Goal: Information Seeking & Learning: Learn about a topic

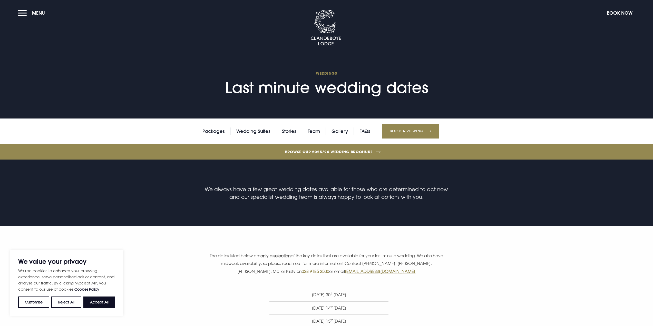
click at [101, 304] on button "Accept All" at bounding box center [99, 302] width 32 height 11
checkbox input "true"
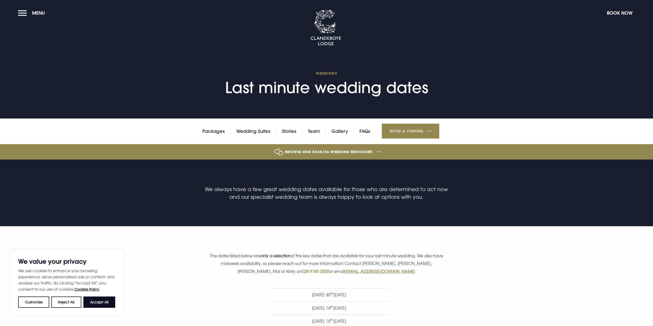
checkbox input "true"
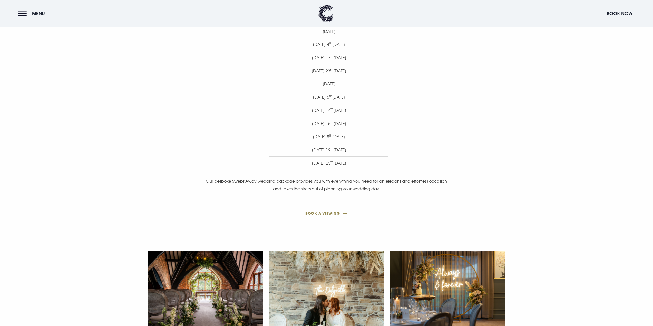
scroll to position [358, 0]
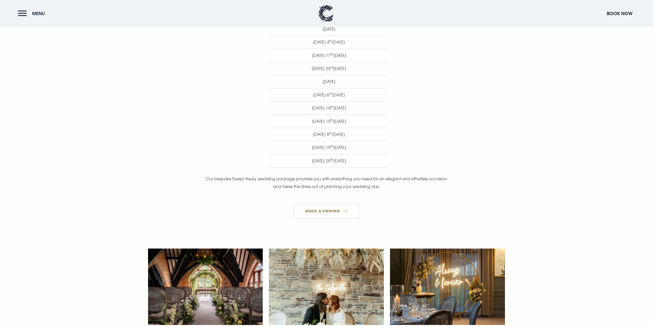
click at [29, 15] on button "Menu" at bounding box center [33, 13] width 30 height 11
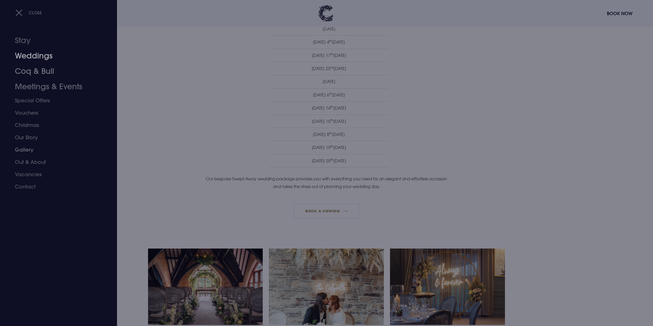
click at [28, 56] on link "Weddings" at bounding box center [55, 55] width 81 height 15
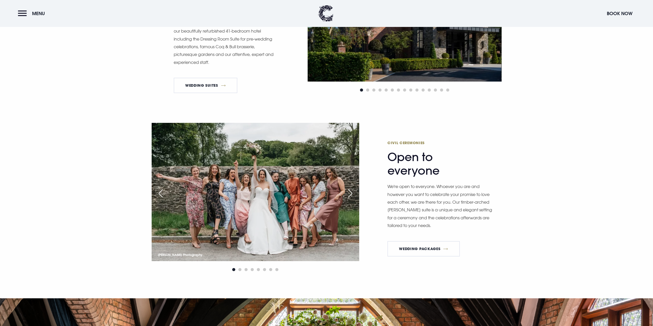
scroll to position [667, 0]
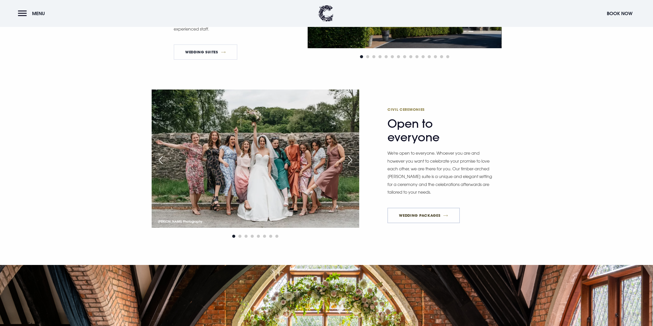
click at [430, 215] on link "Wedding Packages" at bounding box center [424, 215] width 72 height 15
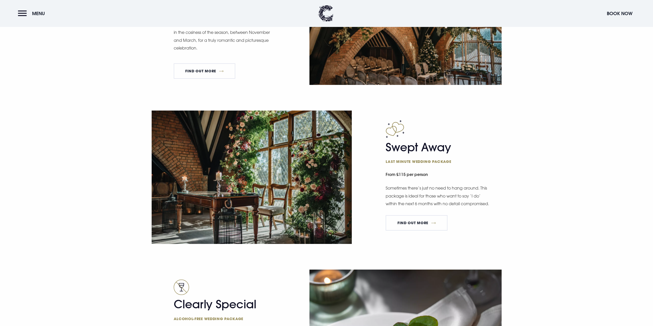
scroll to position [744, 0]
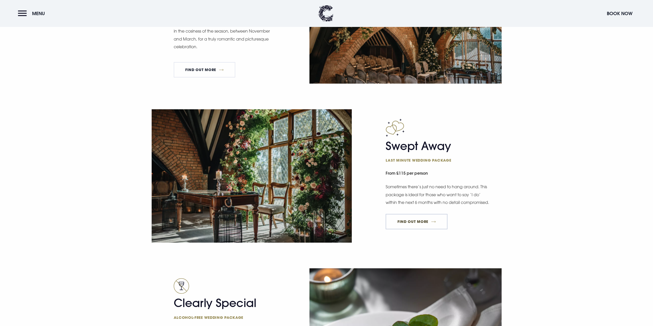
click at [412, 229] on link "FIND OUT MORE" at bounding box center [417, 221] width 62 height 15
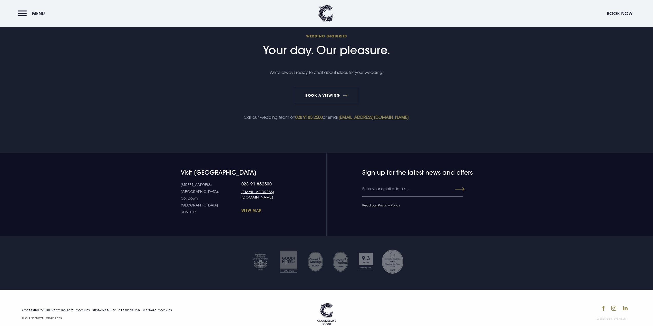
scroll to position [1129, 0]
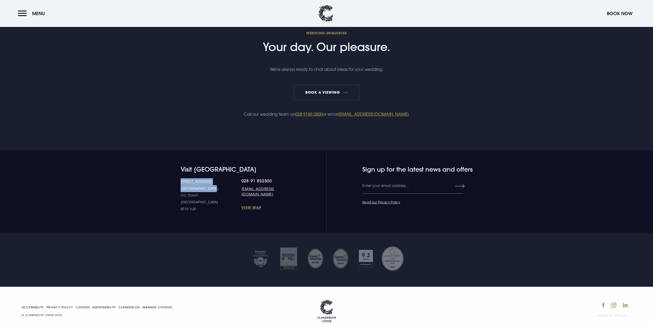
drag, startPoint x: 192, startPoint y: 200, endPoint x: 188, endPoint y: 188, distance: 13.0
click at [182, 189] on p "10 Estate Road Bangor, Co. Down Northern Ireland BT19 1UR" at bounding box center [211, 195] width 61 height 34
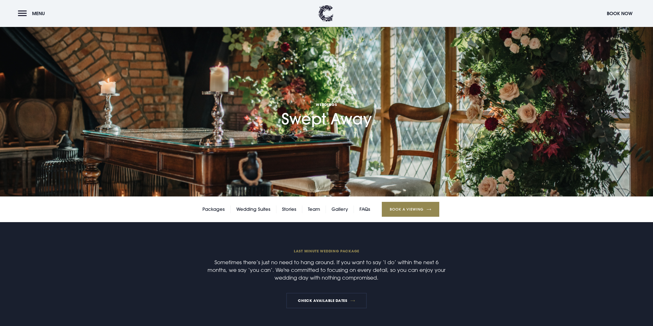
scroll to position [0, 0]
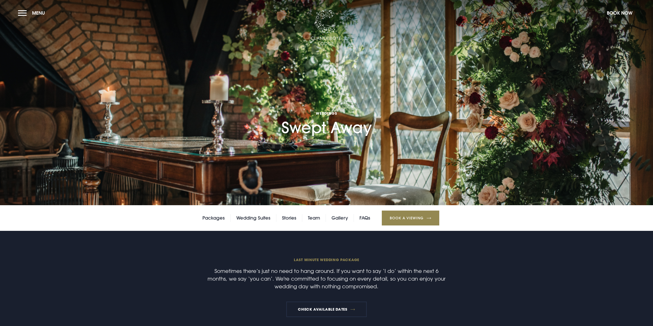
click at [323, 36] on img at bounding box center [326, 28] width 31 height 36
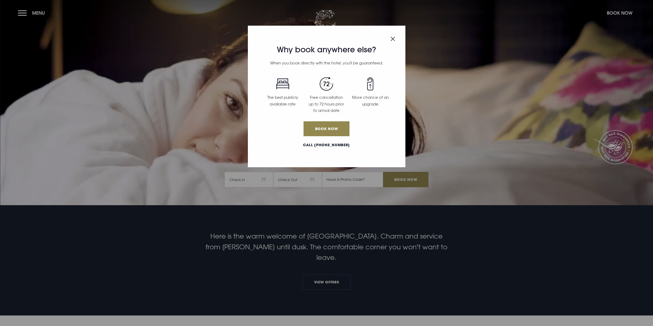
click at [393, 39] on img "Close modal" at bounding box center [393, 39] width 5 height 4
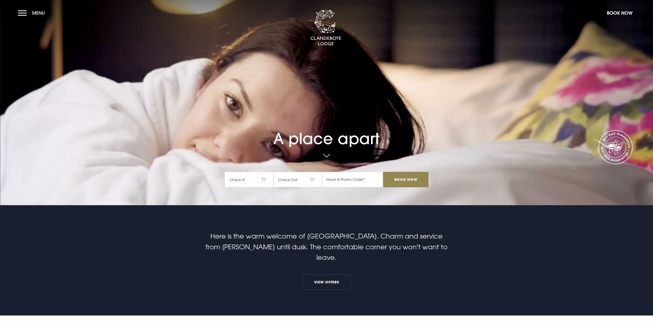
click at [28, 11] on button "Menu" at bounding box center [33, 12] width 30 height 11
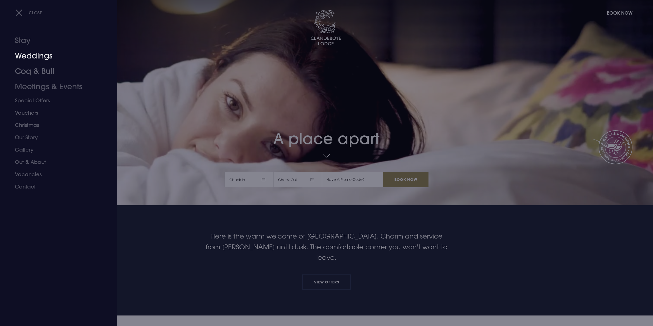
click at [32, 57] on link "Weddings" at bounding box center [55, 55] width 81 height 15
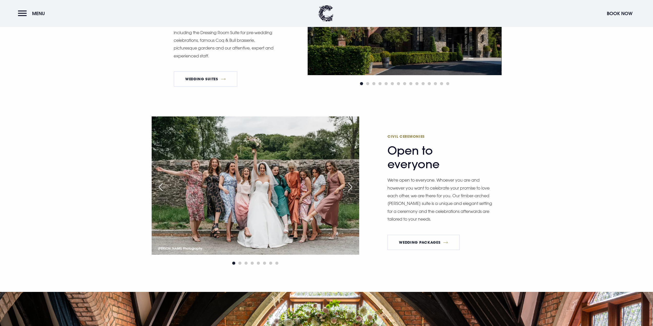
scroll to position [642, 0]
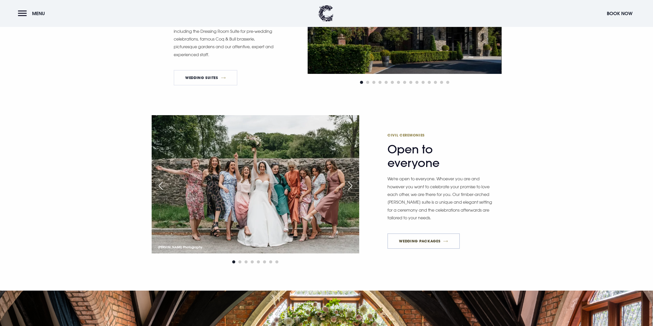
click at [422, 238] on link "Wedding Packages" at bounding box center [424, 241] width 72 height 15
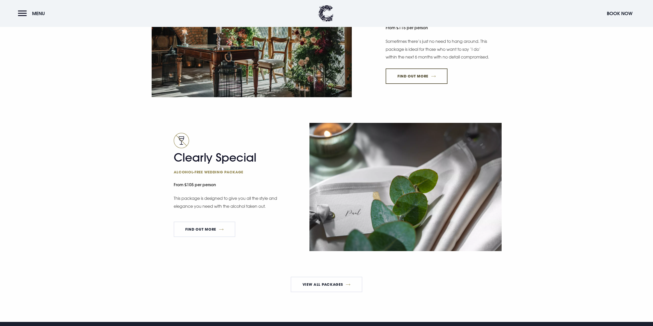
scroll to position [898, 0]
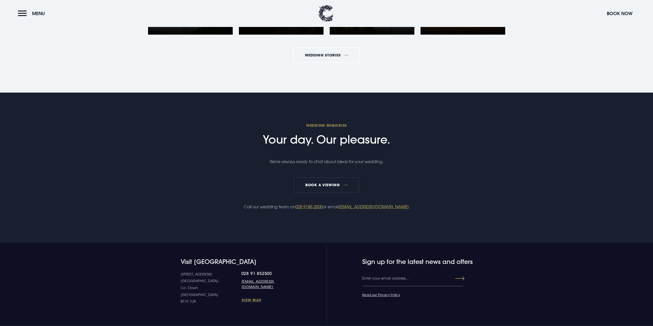
scroll to position [1105, 0]
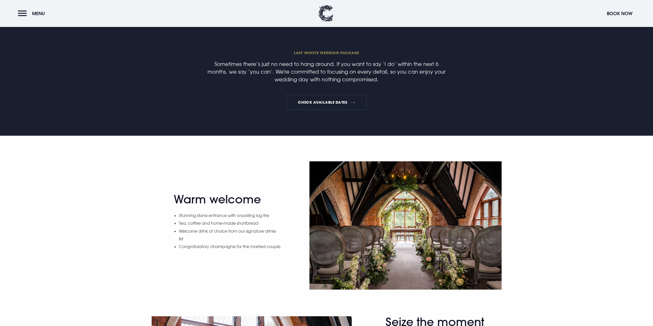
scroll to position [180, 0]
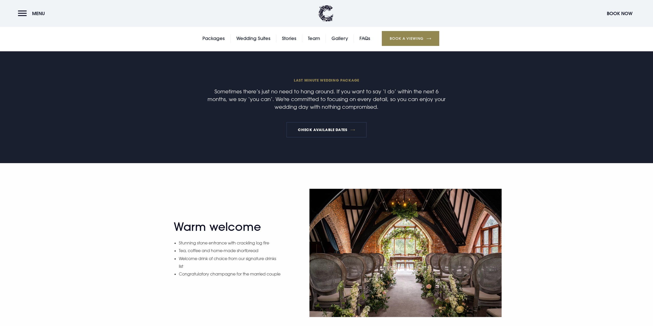
click at [250, 183] on div "Warm welcome Stunning stone entrance with crackling log fire Tea, coffee and ho…" at bounding box center [326, 252] width 653 height 179
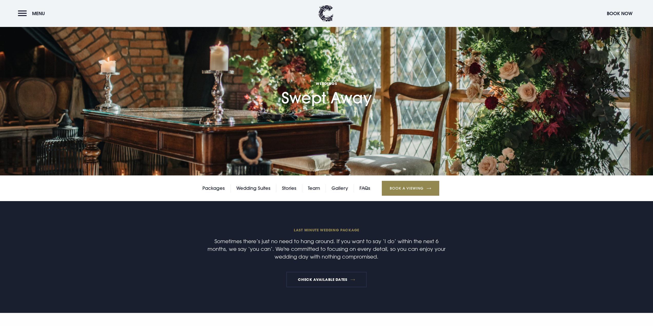
scroll to position [26, 0]
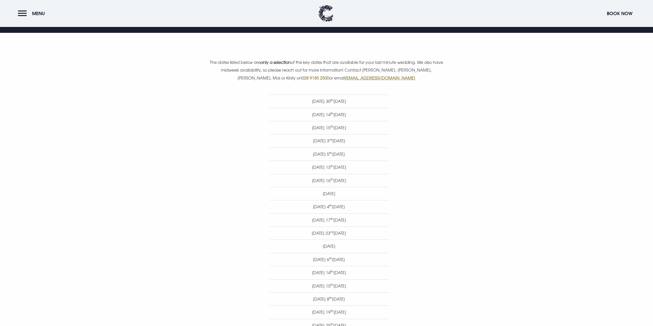
scroll to position [128, 0]
